Goal: Task Accomplishment & Management: Manage account settings

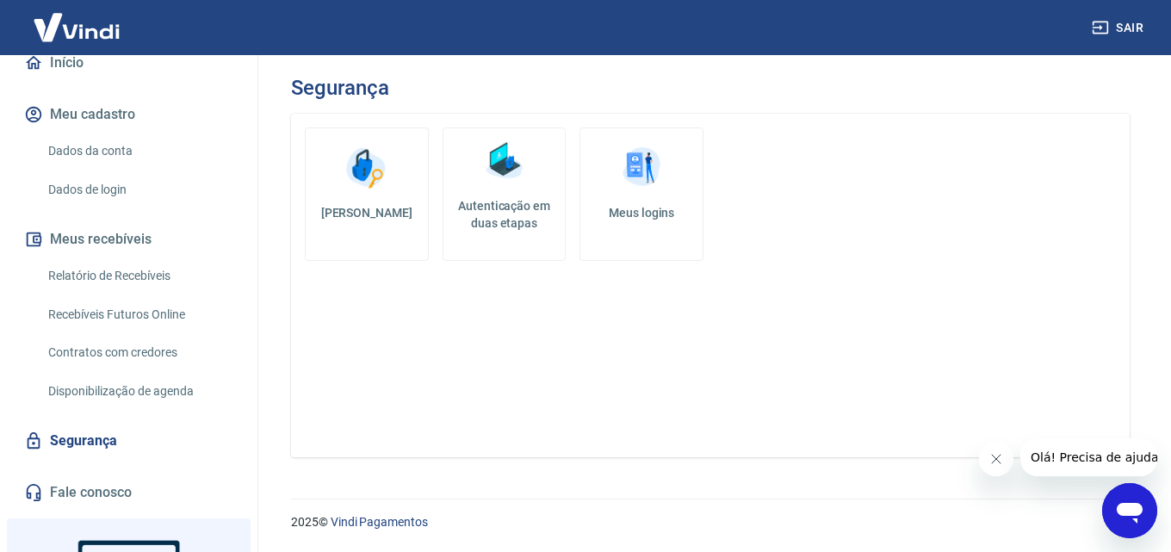
scroll to position [258, 0]
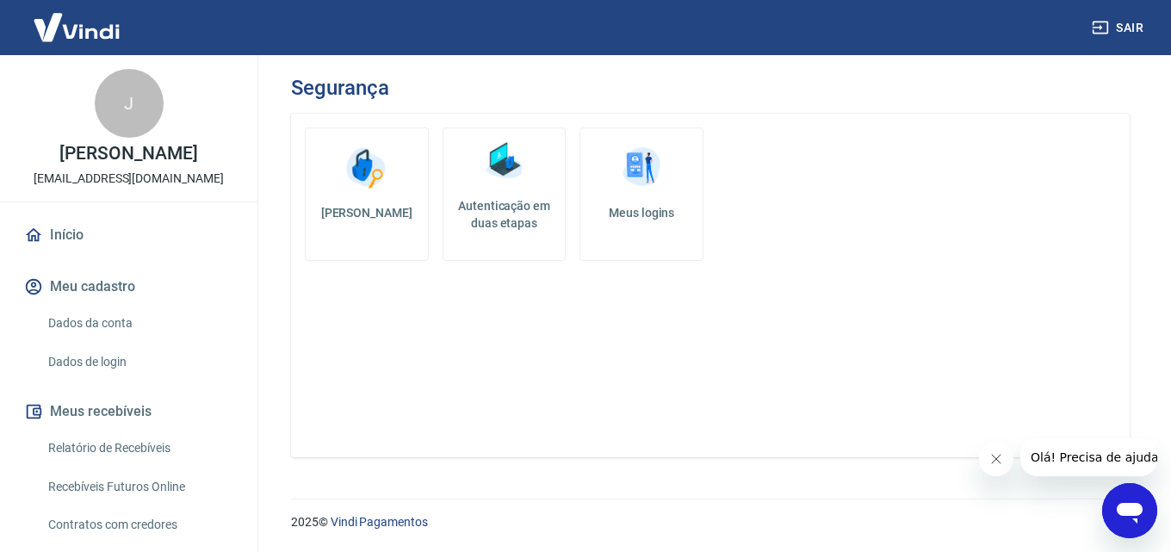
click at [487, 191] on link "Autenticação em duas etapas" at bounding box center [505, 194] width 124 height 134
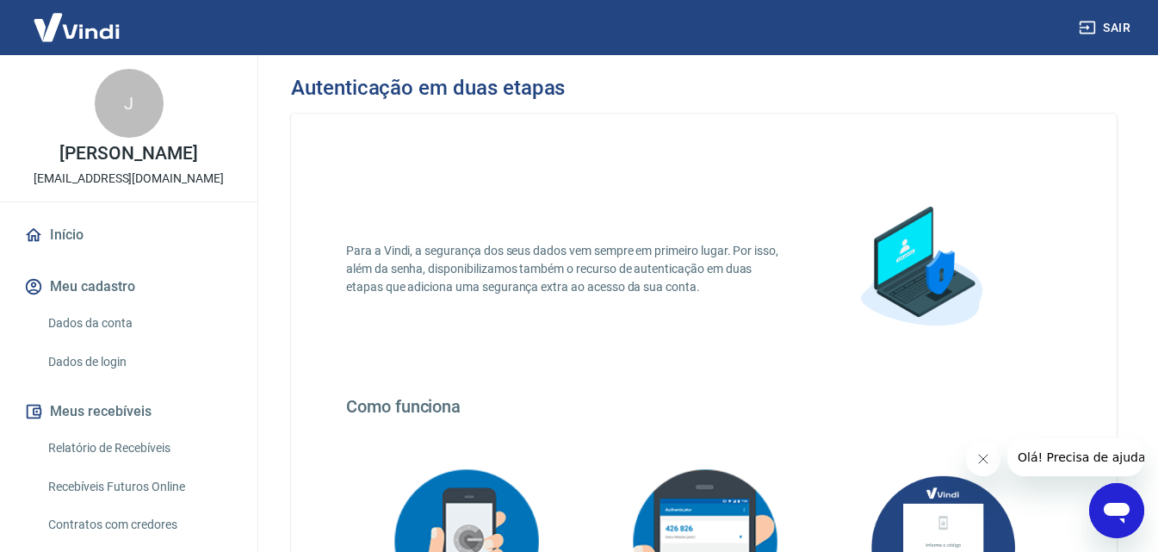
click at [129, 324] on link "Dados da conta" at bounding box center [139, 323] width 196 height 35
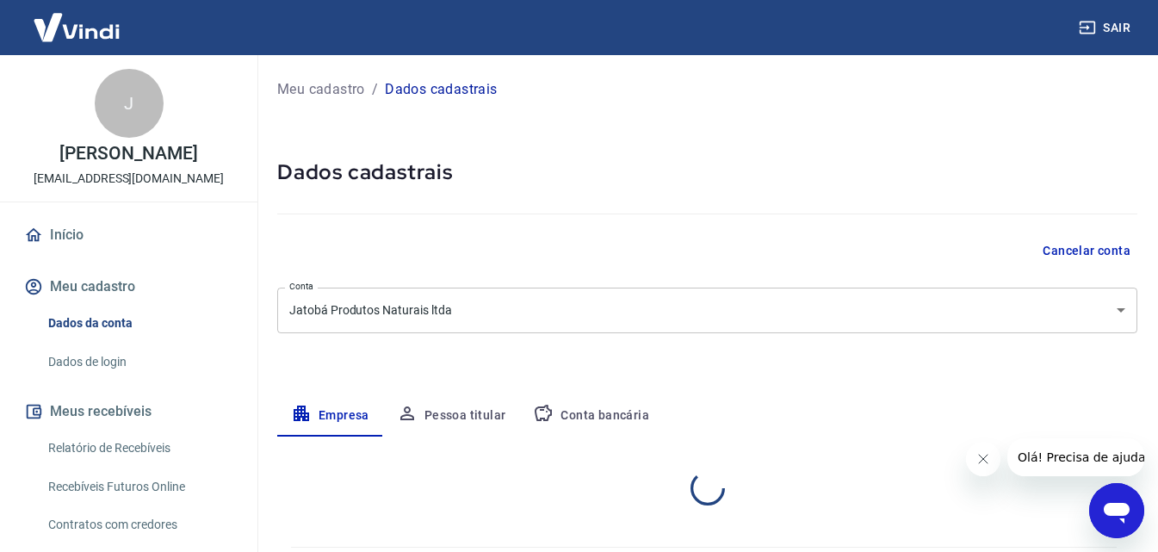
select select "ES"
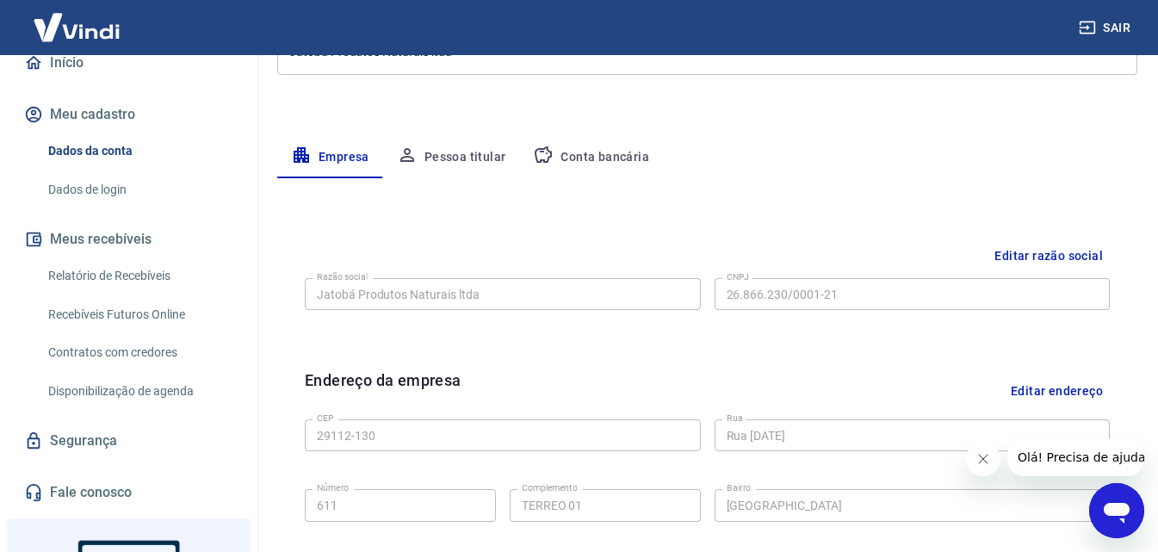
scroll to position [258, 0]
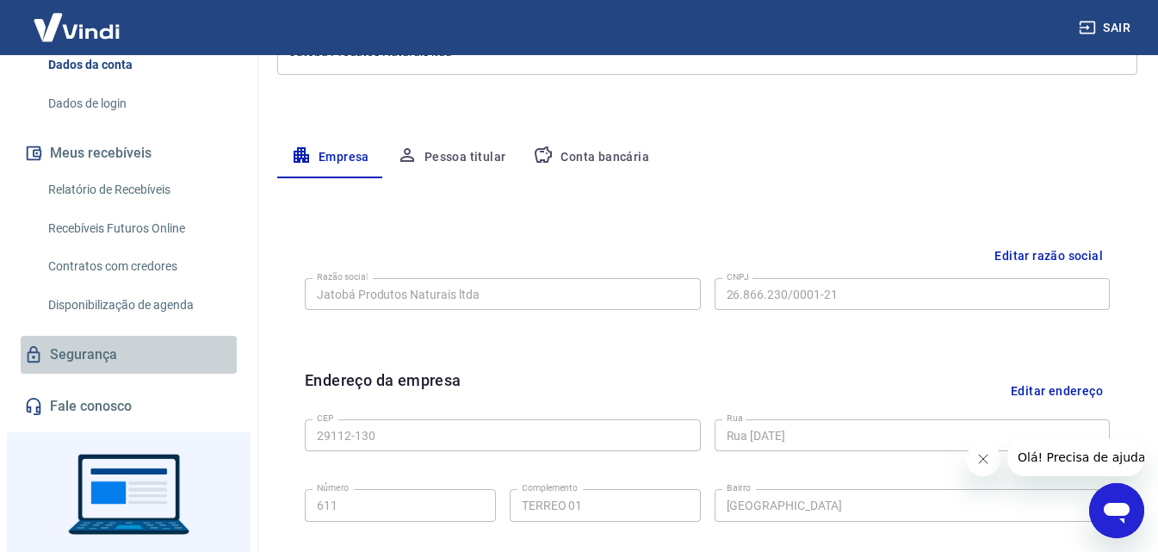
click at [152, 356] on link "Segurança" at bounding box center [129, 355] width 216 height 38
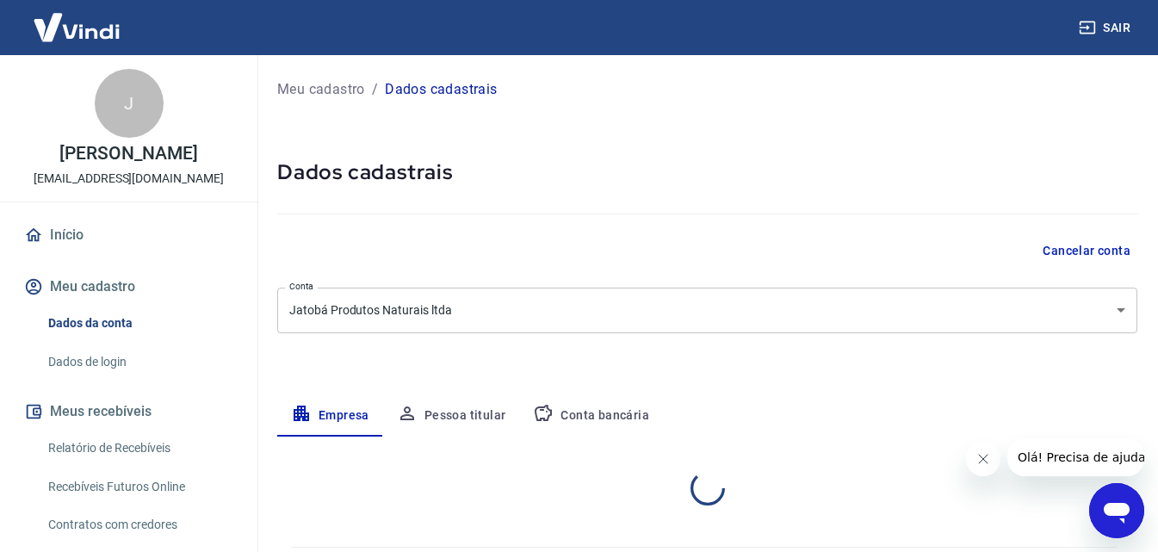
select select "ES"
